Goal: Task Accomplishment & Management: Use online tool/utility

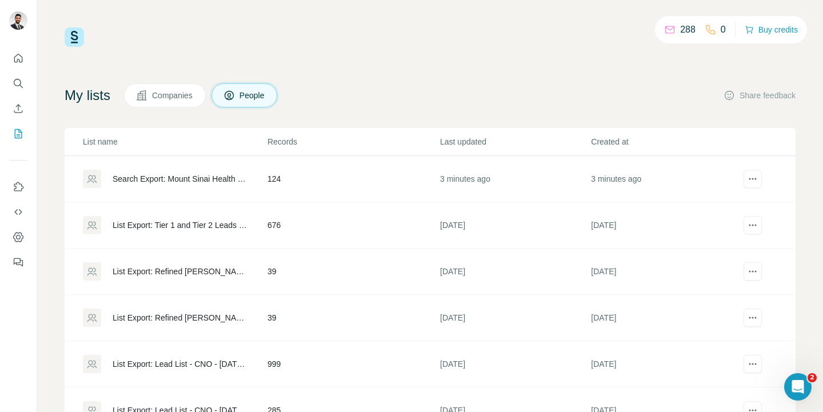
click at [150, 182] on div "Search Export: Mount Sinai Health System, [GEOGRAPHIC_DATA], [US_STATE] Medicin…" at bounding box center [180, 178] width 135 height 11
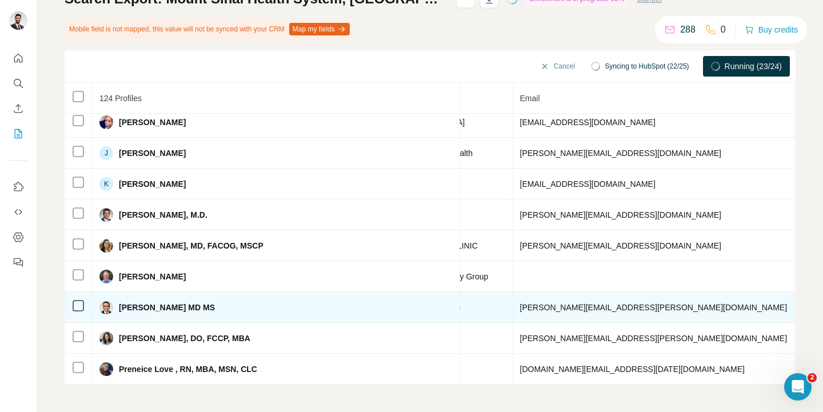
scroll to position [346, 0]
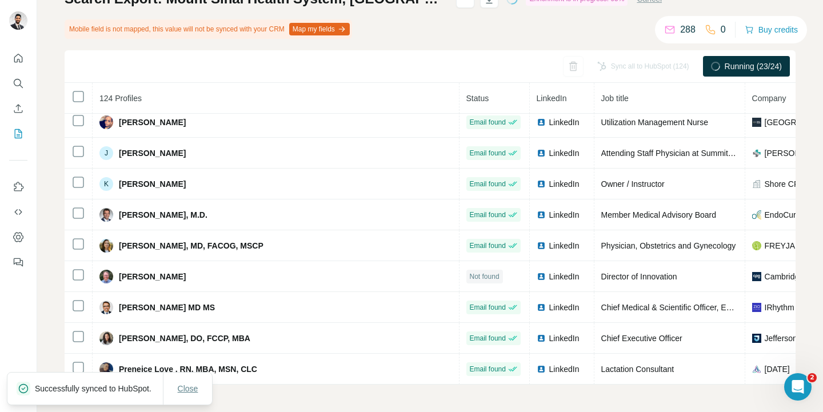
click at [202, 386] on button "Close" at bounding box center [188, 388] width 37 height 21
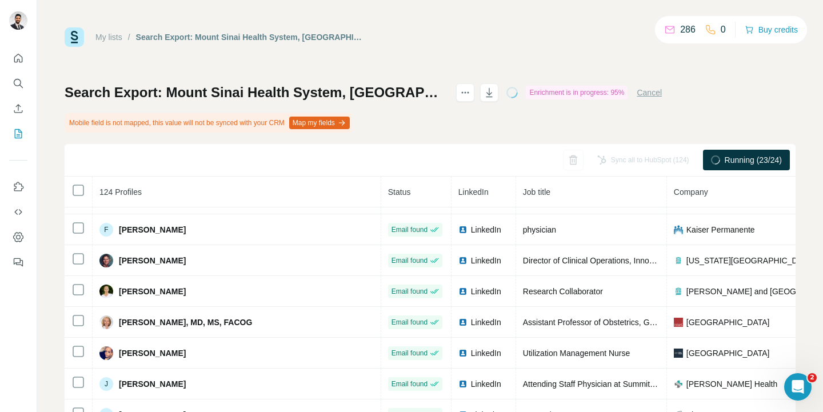
scroll to position [346, 0]
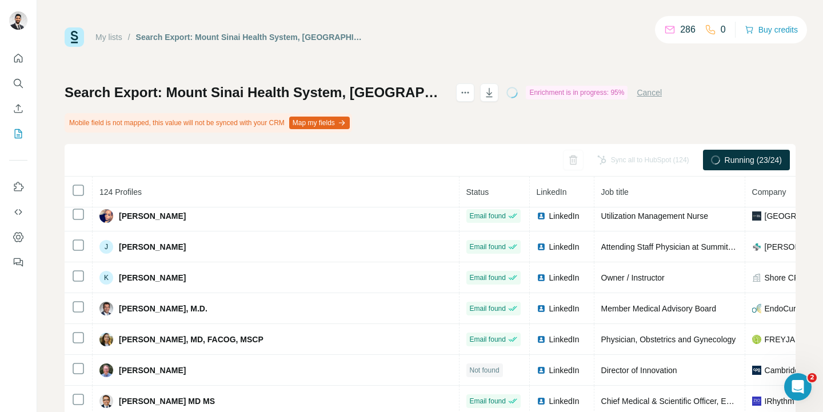
click at [417, 49] on div "My lists / Search Export: Mount Sinai Health System, Stanford University School…" at bounding box center [430, 252] width 731 height 451
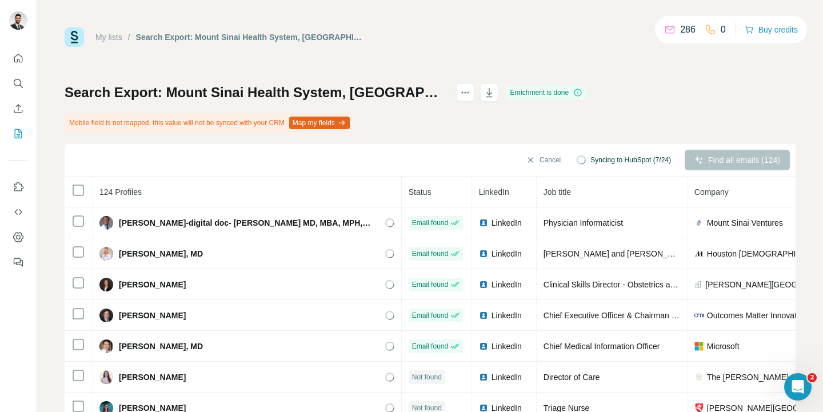
click at [481, 134] on div "Search Export: Mount Sinai Health System, Stanford University School of Medicin…" at bounding box center [430, 280] width 731 height 395
click at [115, 37] on link "My lists" at bounding box center [108, 37] width 27 height 9
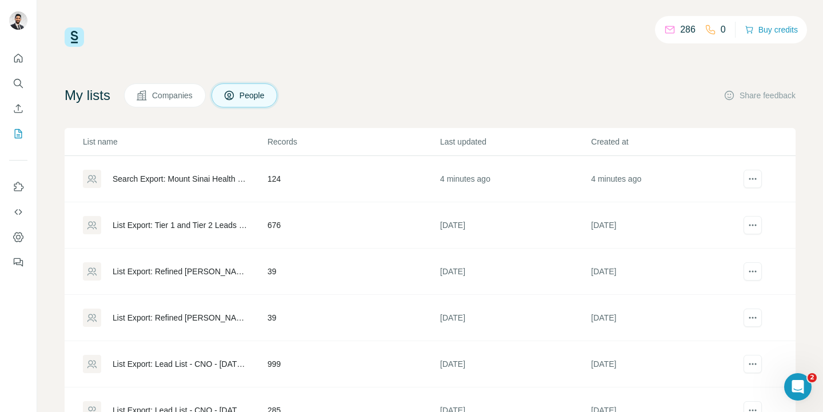
click at [169, 25] on div "286 0 Buy credits My lists Companies People Share feedback List name Records La…" at bounding box center [430, 206] width 786 height 412
click at [198, 179] on div "Search Export: [GEOGRAPHIC_DATA], [GEOGRAPHIC_DATA], [GEOGRAPHIC_DATA]… - [DATE…" at bounding box center [180, 178] width 135 height 11
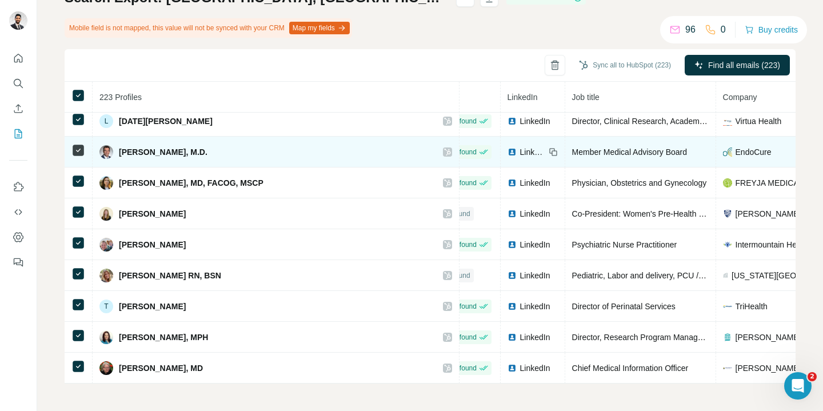
scroll to position [1230, 29]
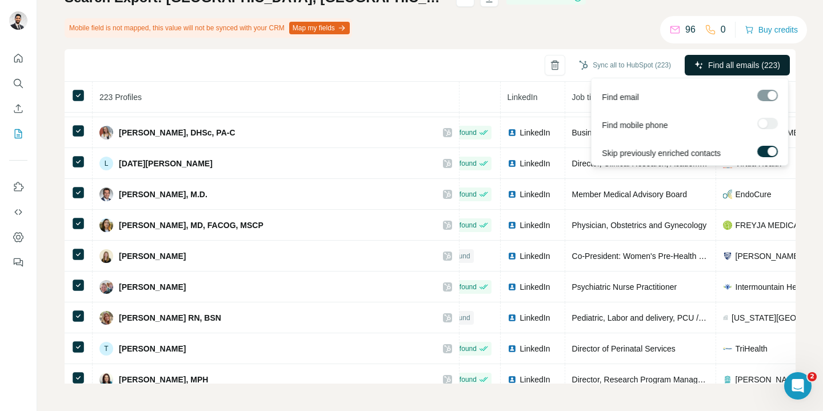
click at [736, 63] on span "Find all emails (223)" at bounding box center [744, 64] width 72 height 11
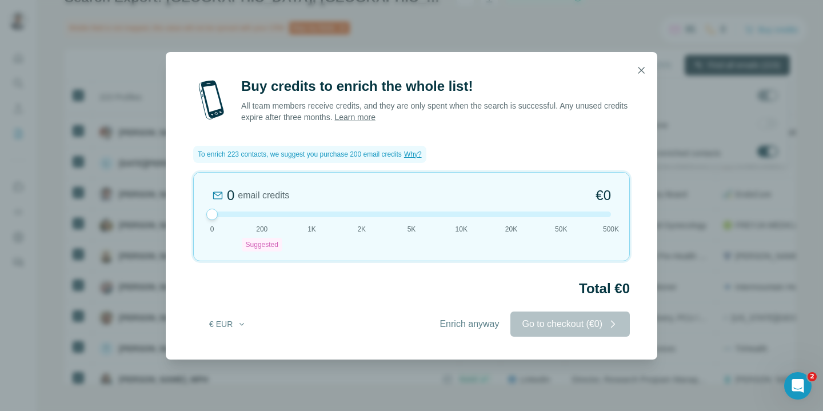
drag, startPoint x: 262, startPoint y: 207, endPoint x: 194, endPoint y: 202, distance: 68.2
click at [194, 202] on div "0 email credits €0 0 200 Suggested 1K 2K 5K 10K 20K 50K 500K" at bounding box center [411, 216] width 437 height 89
click at [466, 326] on span "Enrich anyway" at bounding box center [469, 324] width 59 height 14
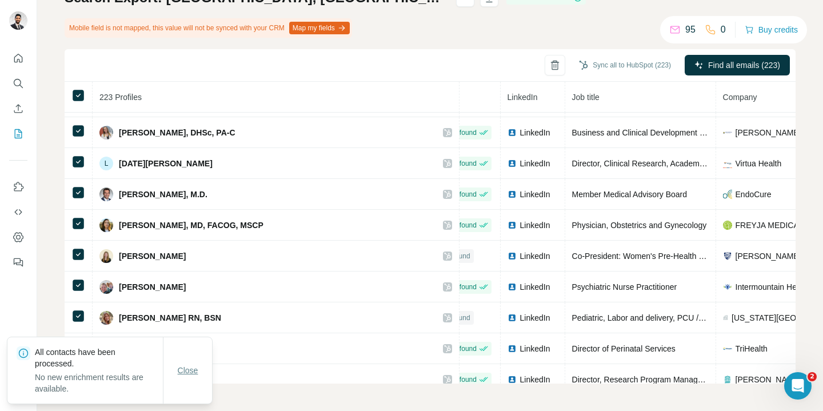
click at [196, 366] on span "Close" at bounding box center [188, 370] width 21 height 11
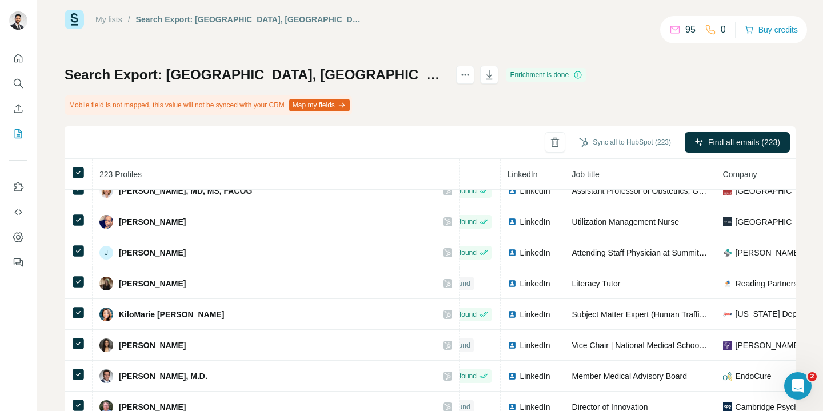
scroll to position [19, 0]
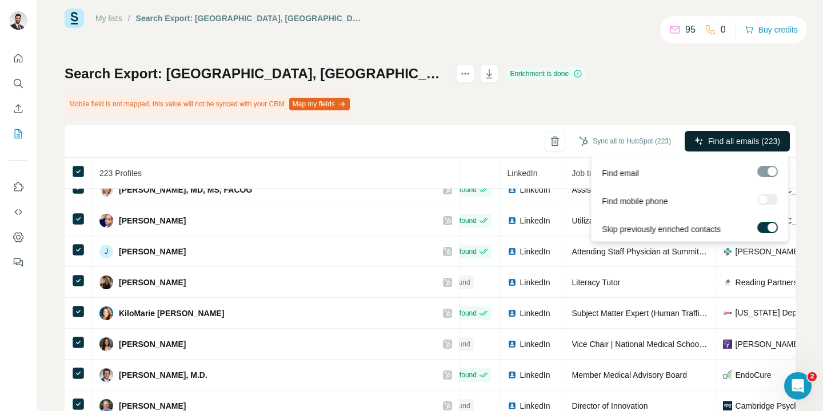
click at [755, 142] on span "Find all emails (223)" at bounding box center [744, 140] width 72 height 11
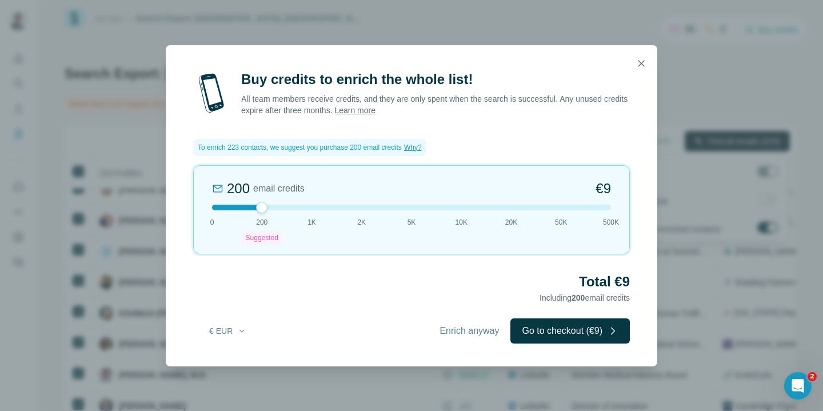
drag, startPoint x: 256, startPoint y: 208, endPoint x: 181, endPoint y: 204, distance: 75.5
click at [181, 204] on div "Buy credits to enrich the whole list! All team members receive credits, and the…" at bounding box center [412, 218] width 492 height 296
drag, startPoint x: 250, startPoint y: 206, endPoint x: 194, endPoint y: 207, distance: 56.0
click at [194, 207] on div "200 email credits €9 0 200 Suggested 1K 2K 5K 10K 20K 50K 500K" at bounding box center [411, 209] width 437 height 89
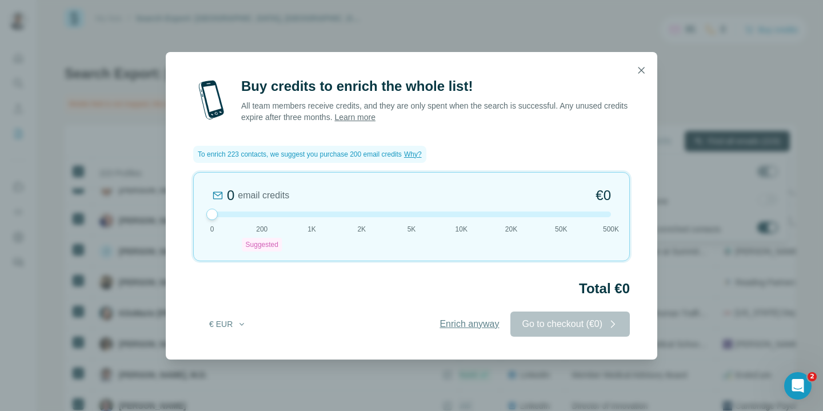
click at [463, 326] on span "Enrich anyway" at bounding box center [469, 324] width 59 height 14
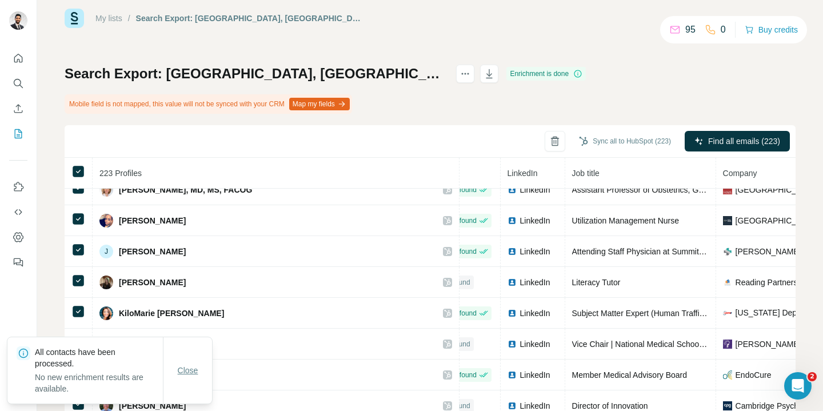
click at [178, 372] on span "Close" at bounding box center [188, 370] width 21 height 11
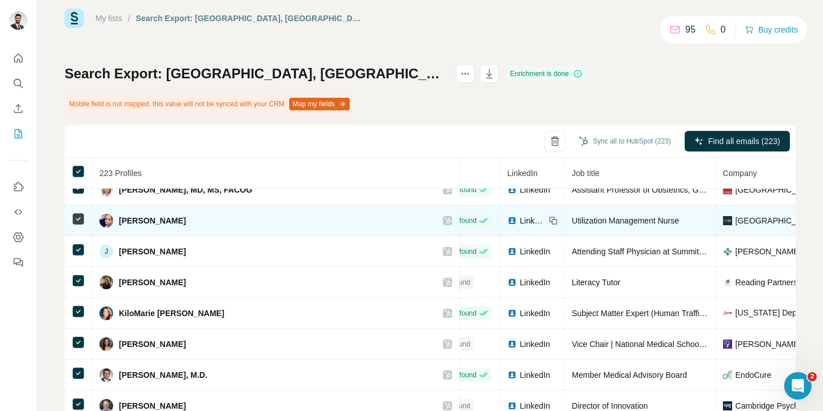
scroll to position [354, 426]
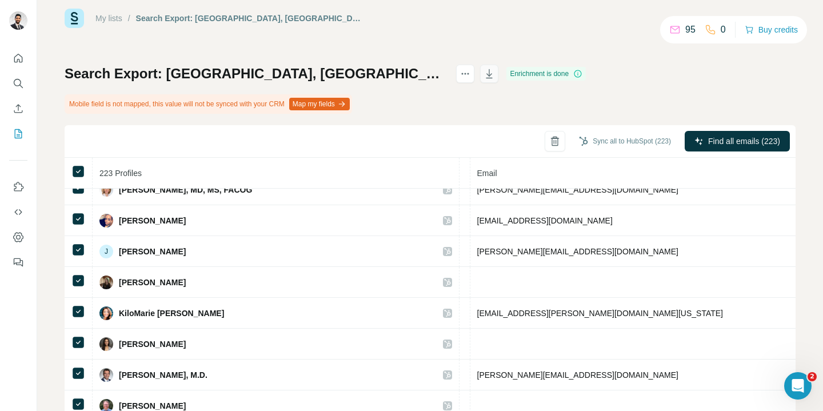
click at [493, 75] on icon "button" at bounding box center [490, 74] width 6 height 3
